Goal: Transaction & Acquisition: Download file/media

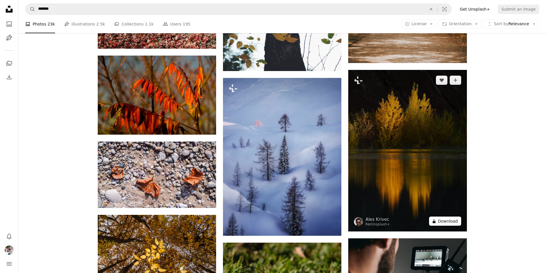
scroll to position [2664, 0]
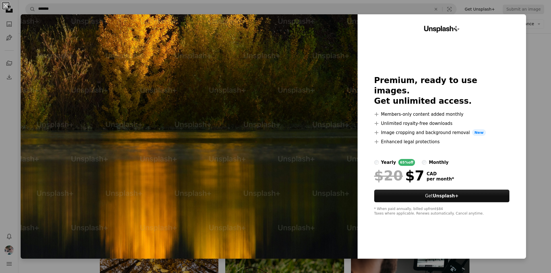
click at [5, 4] on button "An X shape" at bounding box center [5, 5] width 7 height 7
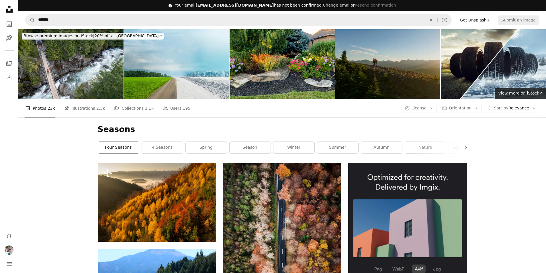
click at [116, 144] on link "four seasons" at bounding box center [118, 147] width 41 height 11
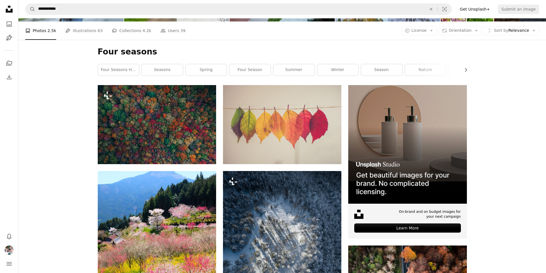
scroll to position [57, 0]
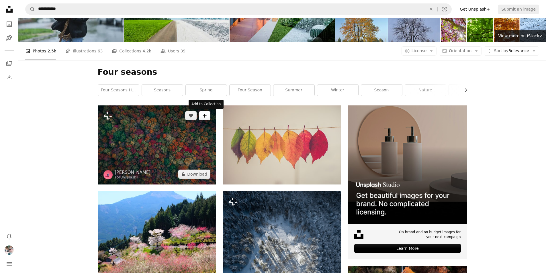
click at [204, 117] on icon "A plus sign" at bounding box center [204, 116] width 5 height 5
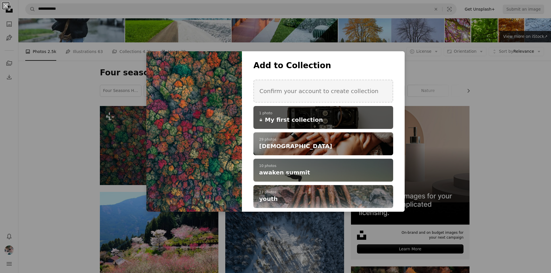
click at [290, 117] on span "My first collection" at bounding box center [294, 120] width 58 height 8
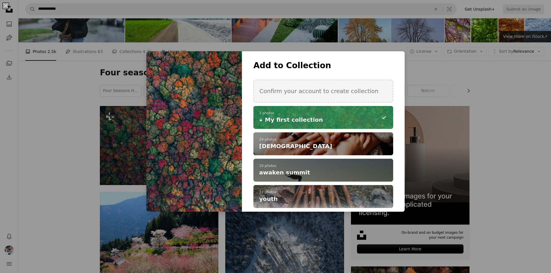
click at [500, 90] on div "An X shape Add to Collection Confirm your account to create collection A checkm…" at bounding box center [275, 136] width 551 height 273
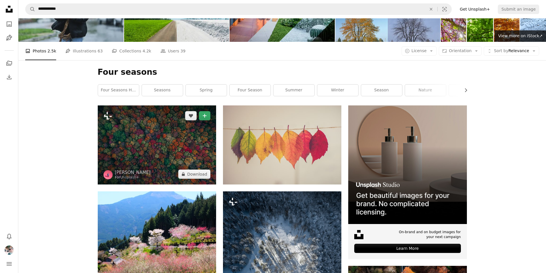
click at [206, 118] on button "A plus sign" at bounding box center [204, 115] width 11 height 9
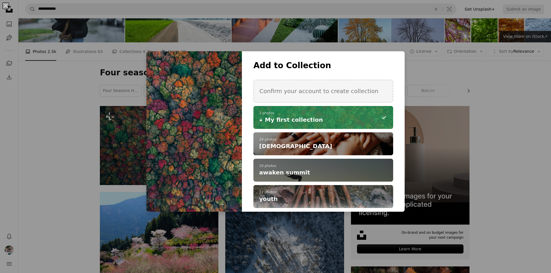
click at [532, 91] on div "An X shape Add to Collection Confirm your account to create collection A checkm…" at bounding box center [275, 136] width 551 height 273
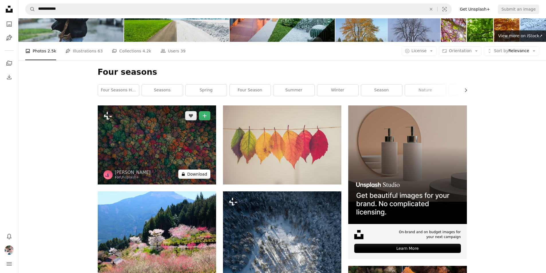
click at [194, 174] on button "A lock Download" at bounding box center [194, 174] width 32 height 9
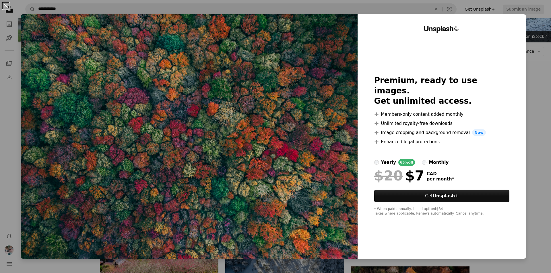
click at [4, 4] on button "An X shape" at bounding box center [5, 5] width 7 height 7
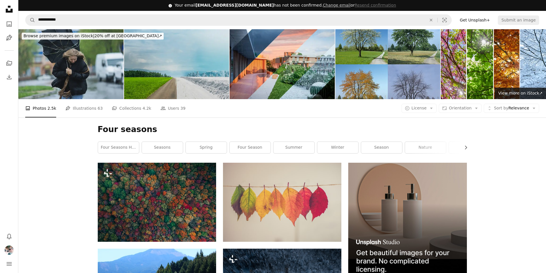
click at [184, 65] on img at bounding box center [176, 64] width 105 height 70
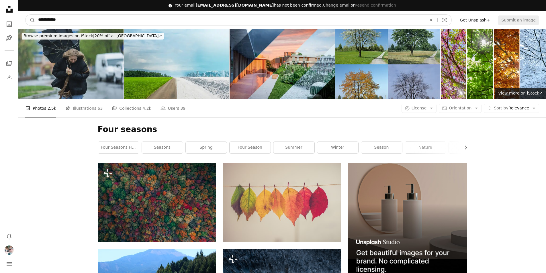
drag, startPoint x: 67, startPoint y: 20, endPoint x: 4, endPoint y: 18, distance: 63.7
type input "*******"
click at [26, 15] on button "A magnifying glass" at bounding box center [31, 20] width 10 height 11
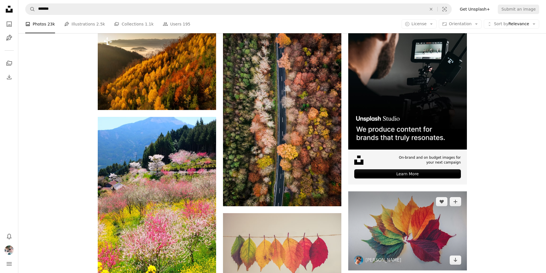
scroll to position [115, 0]
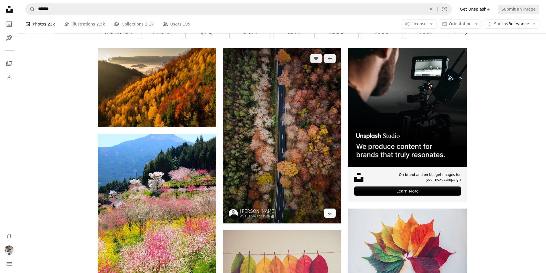
click at [329, 213] on icon "Arrow pointing down" at bounding box center [330, 213] width 5 height 7
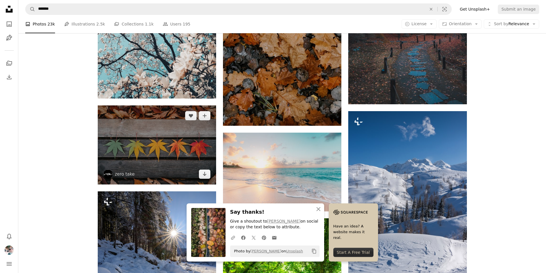
scroll to position [516, 0]
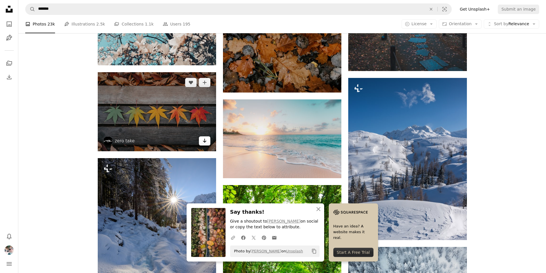
click at [203, 143] on icon "Arrow pointing down" at bounding box center [204, 140] width 5 height 7
